Goal: Task Accomplishment & Management: Manage account settings

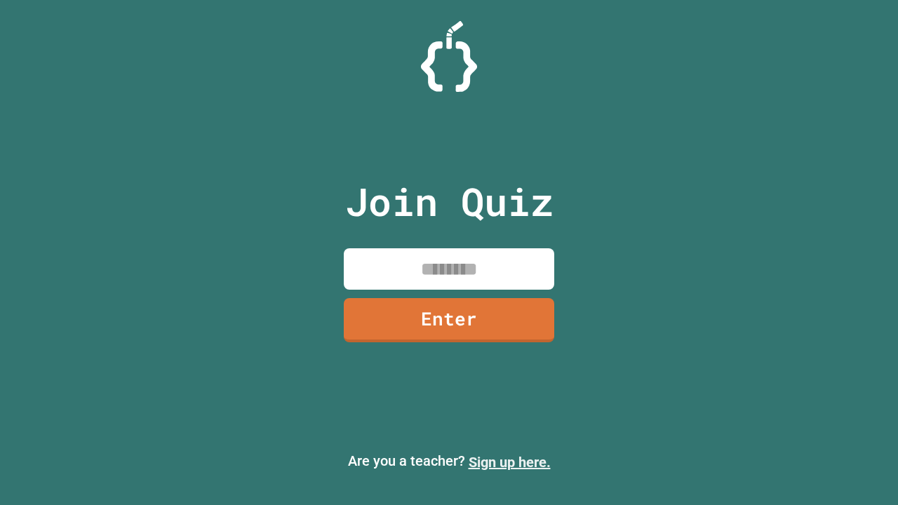
click at [509, 462] on link "Sign up here." at bounding box center [510, 462] width 82 height 17
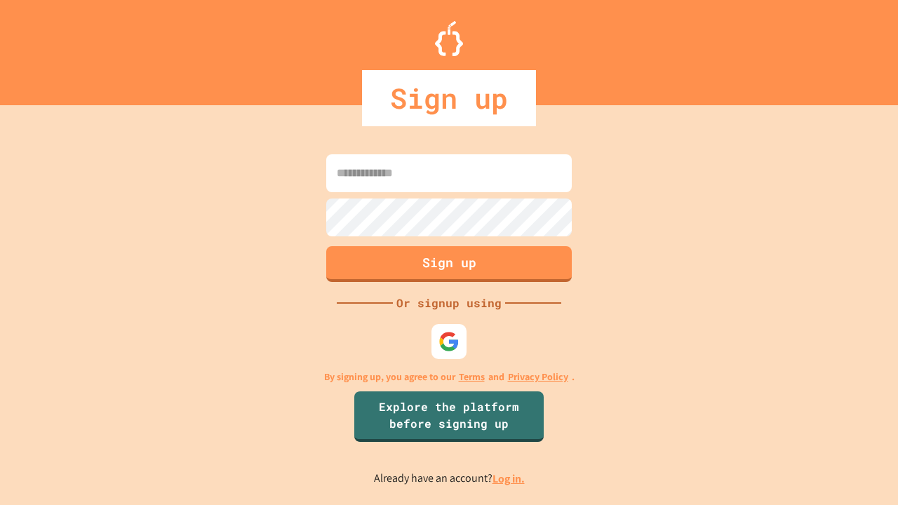
click at [509, 479] on link "Log in." at bounding box center [509, 478] width 32 height 15
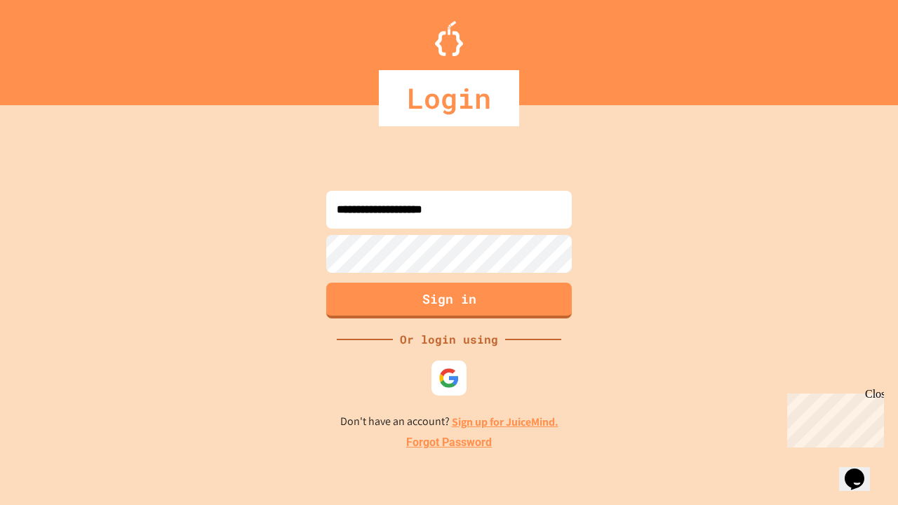
type input "**********"
